Goal: Task Accomplishment & Management: Complete application form

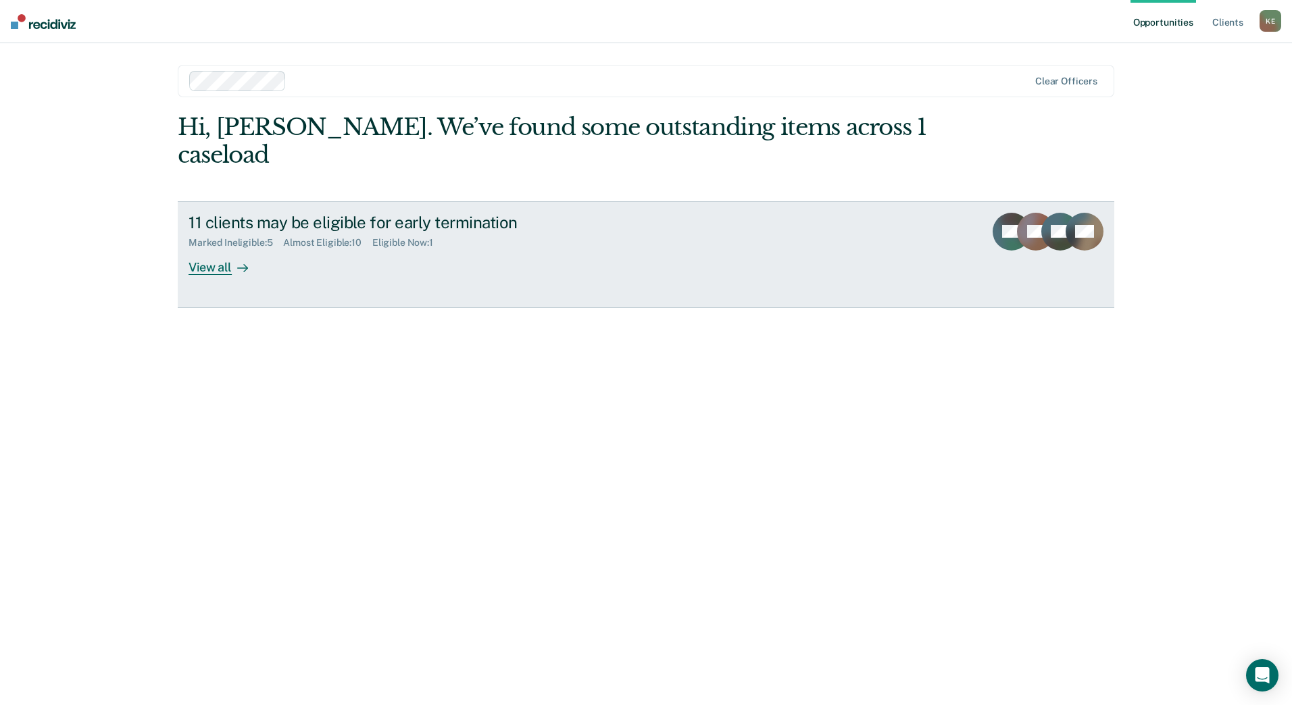
click at [215, 249] on div "View all" at bounding box center [226, 262] width 76 height 26
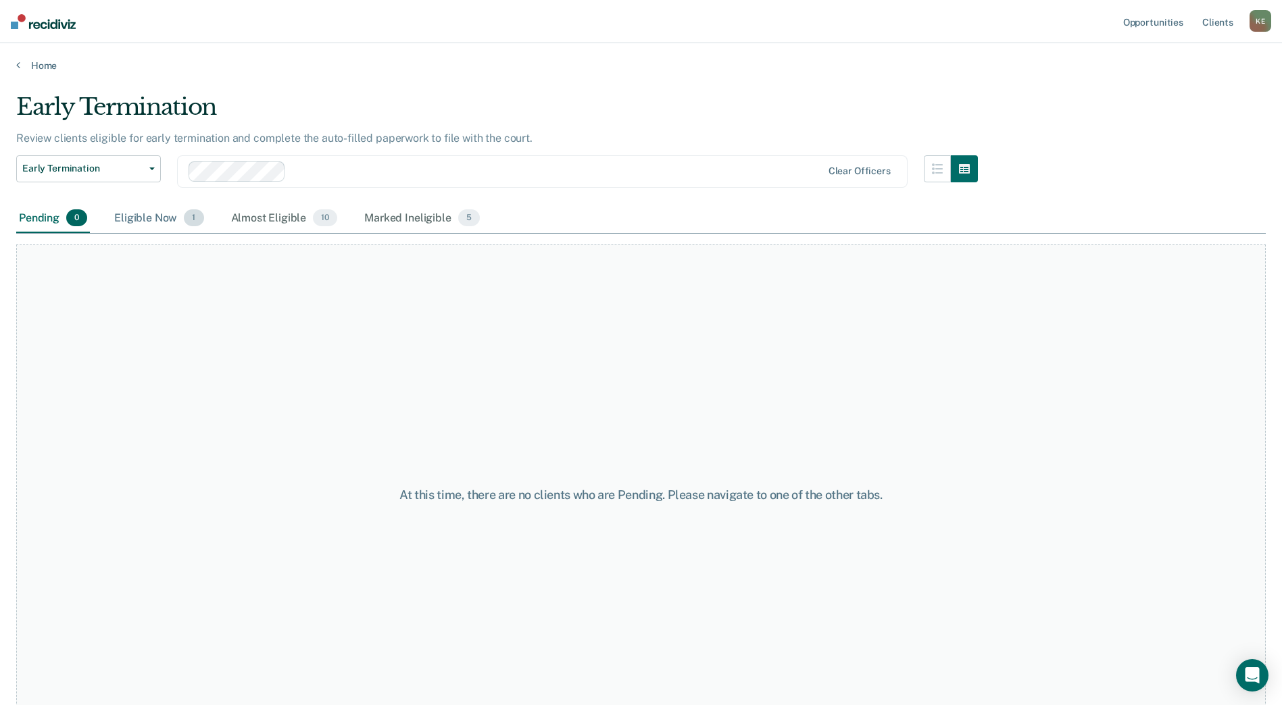
click at [165, 215] on div "Eligible Now 1" at bounding box center [158, 219] width 95 height 30
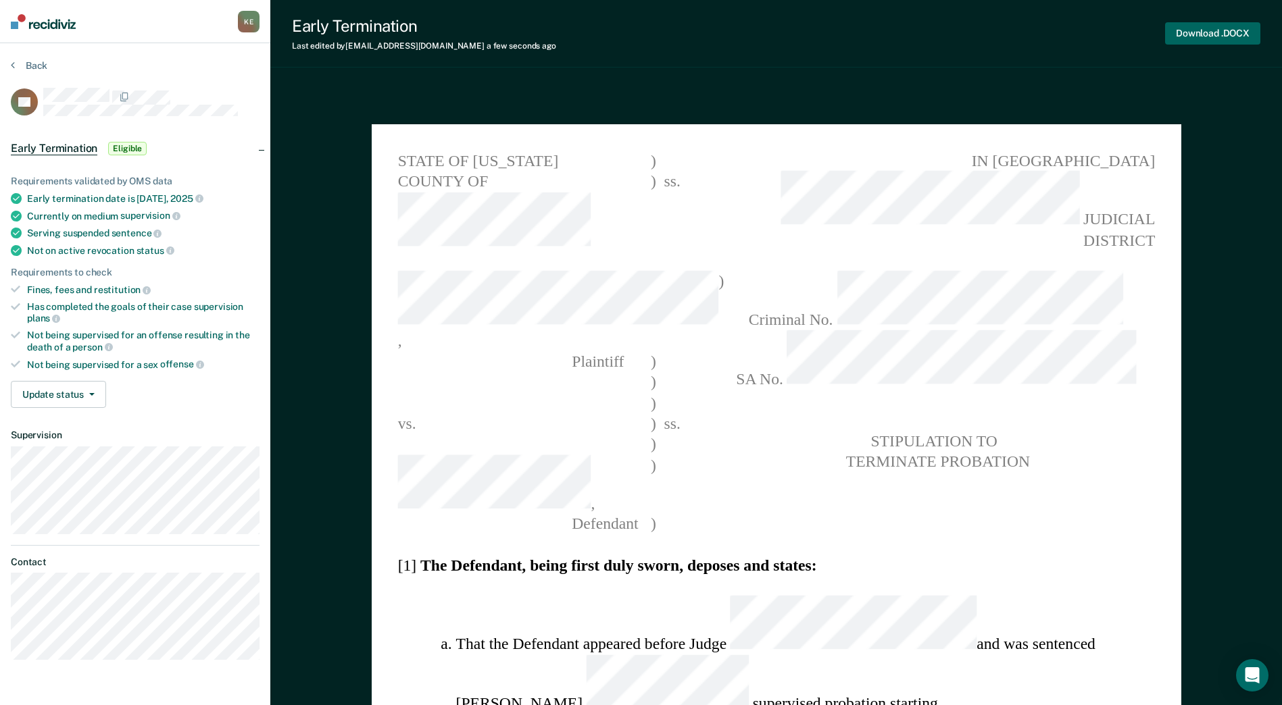
click at [1205, 40] on button "Download .DOCX" at bounding box center [1212, 33] width 95 height 22
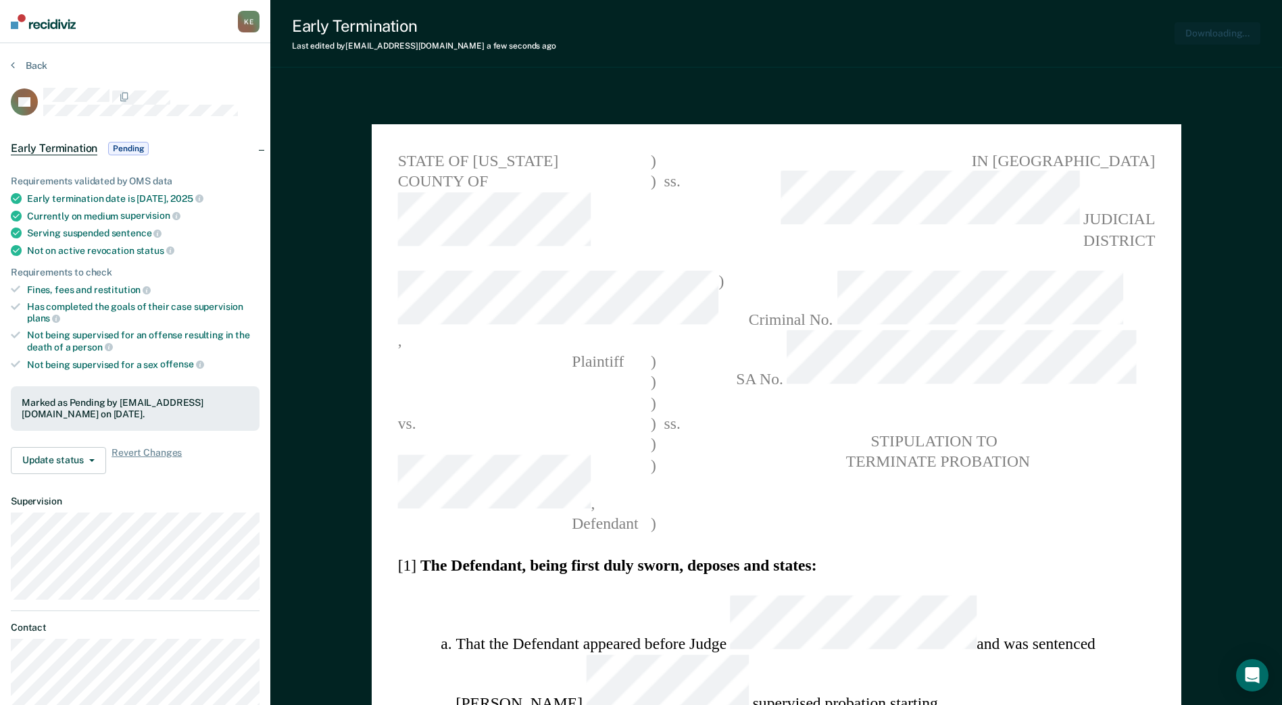
type textarea "x"
